Goal: Information Seeking & Learning: Learn about a topic

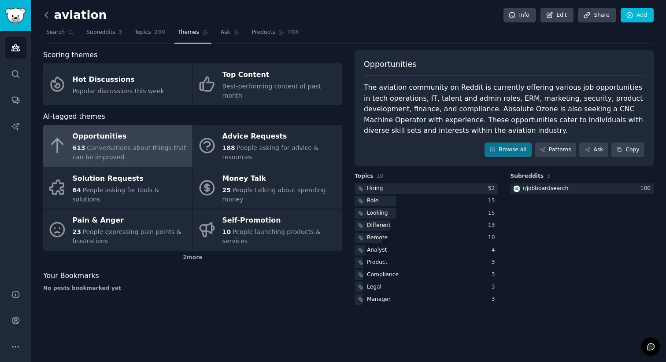
click at [46, 15] on icon at bounding box center [46, 15] width 9 height 9
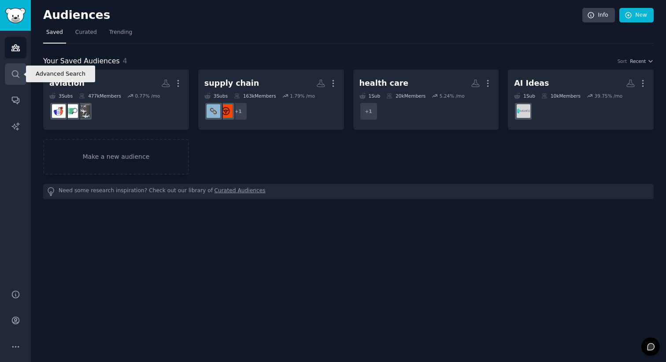
click at [15, 75] on icon "Sidebar" at bounding box center [15, 74] width 9 height 9
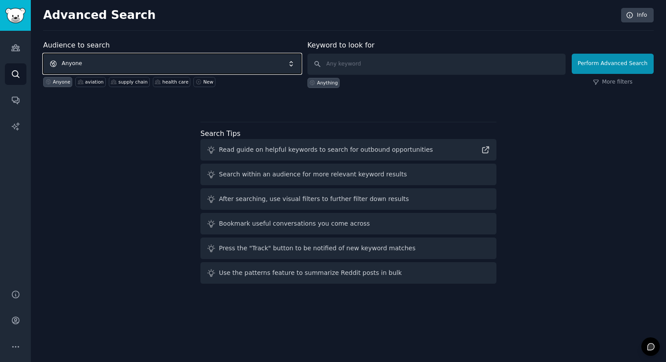
click at [121, 61] on span "Anyone" at bounding box center [172, 64] width 258 height 20
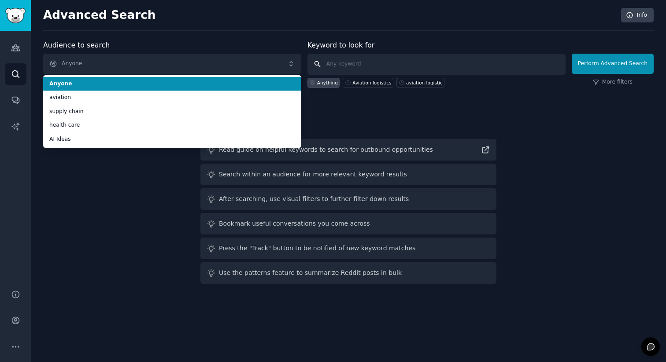
click at [344, 69] on input "text" at bounding box center [436, 64] width 258 height 21
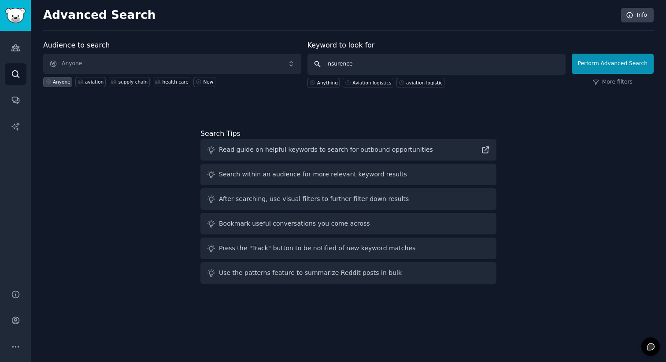
type input "insurence"
click at [618, 57] on button "Perform Advanced Search" at bounding box center [612, 64] width 82 height 20
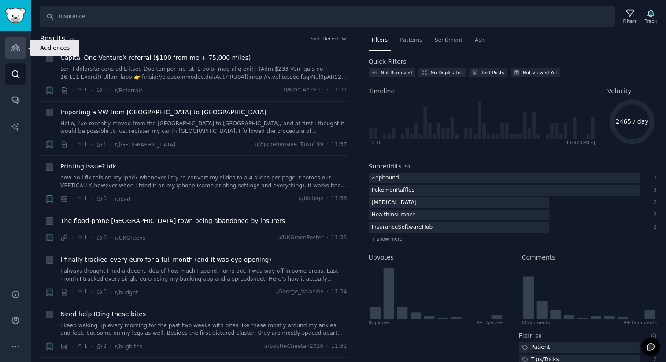
click at [21, 48] on link "Audiences" at bounding box center [16, 48] width 22 height 22
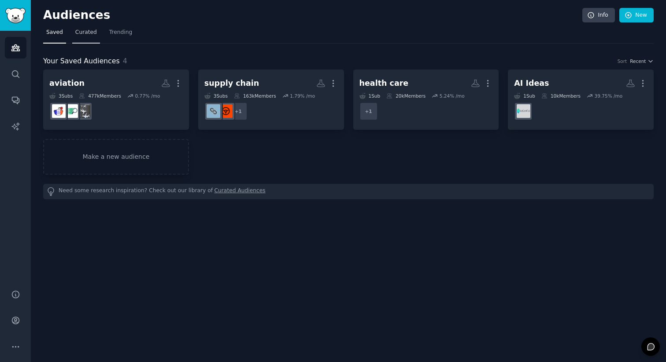
click at [86, 30] on span "Curated" at bounding box center [86, 33] width 22 height 8
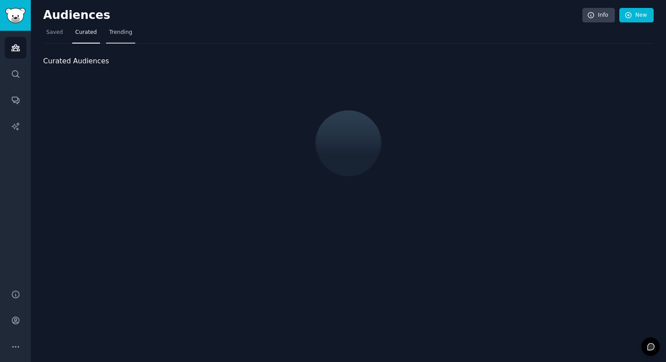
click at [124, 34] on span "Trending" at bounding box center [120, 33] width 23 height 8
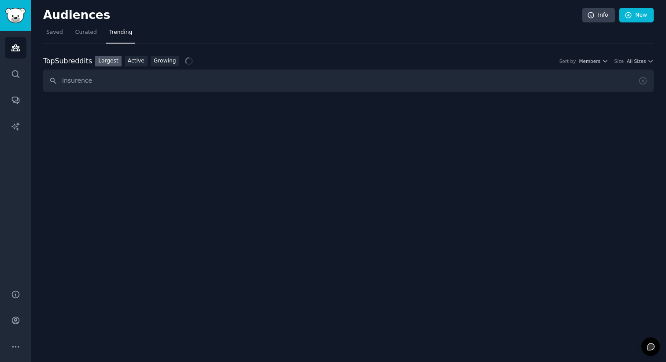
type input "insurence"
click at [163, 82] on input "insurence" at bounding box center [348, 81] width 610 height 22
click at [162, 64] on link "Growing" at bounding box center [165, 61] width 29 height 11
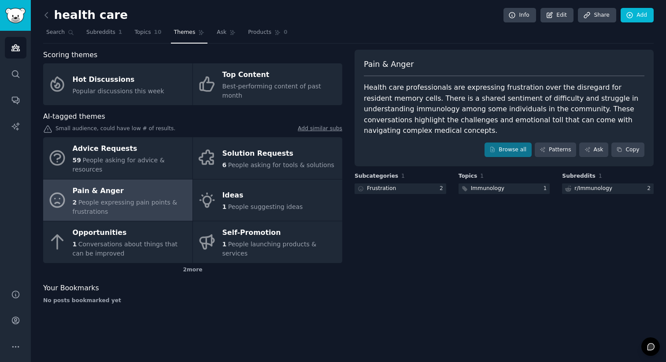
click at [407, 126] on div "Health care professionals are expressing frustration over the disregard for res…" at bounding box center [504, 109] width 280 height 54
click at [46, 15] on icon at bounding box center [46, 15] width 9 height 9
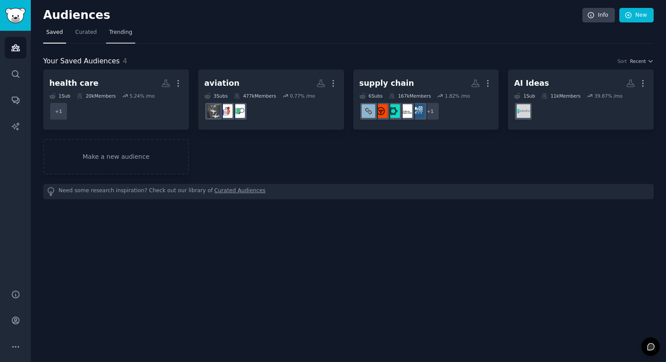
click at [124, 34] on span "Trending" at bounding box center [120, 33] width 23 height 8
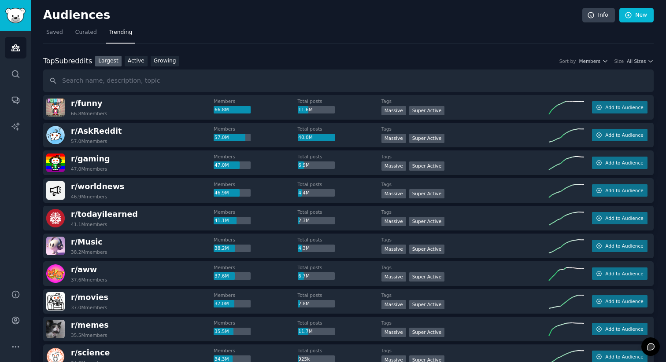
click at [137, 83] on input "text" at bounding box center [348, 81] width 610 height 22
click at [221, 83] on input "insurence" at bounding box center [348, 81] width 610 height 22
paste input "insurence"
paste input "text"
type input "insurence"
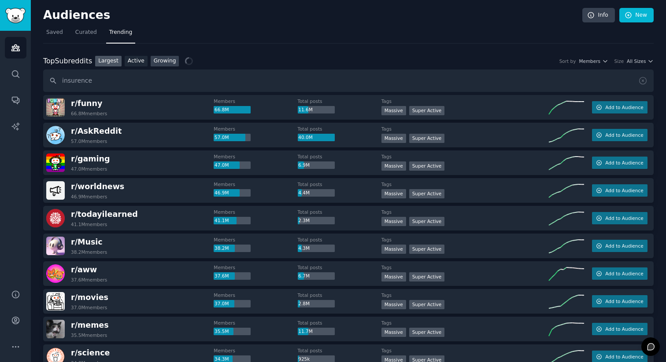
click at [164, 59] on link "Growing" at bounding box center [165, 61] width 29 height 11
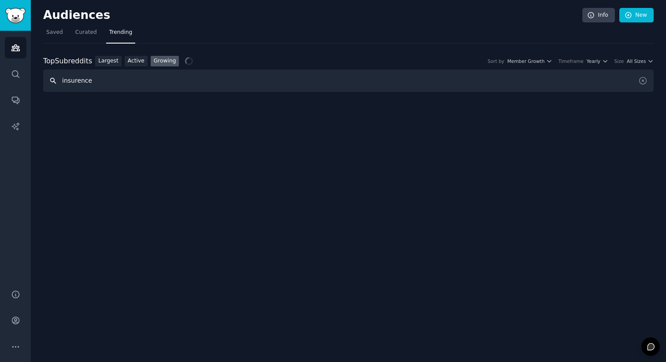
click at [155, 87] on input "insurence" at bounding box center [348, 81] width 610 height 22
